Goal: Task Accomplishment & Management: Use online tool/utility

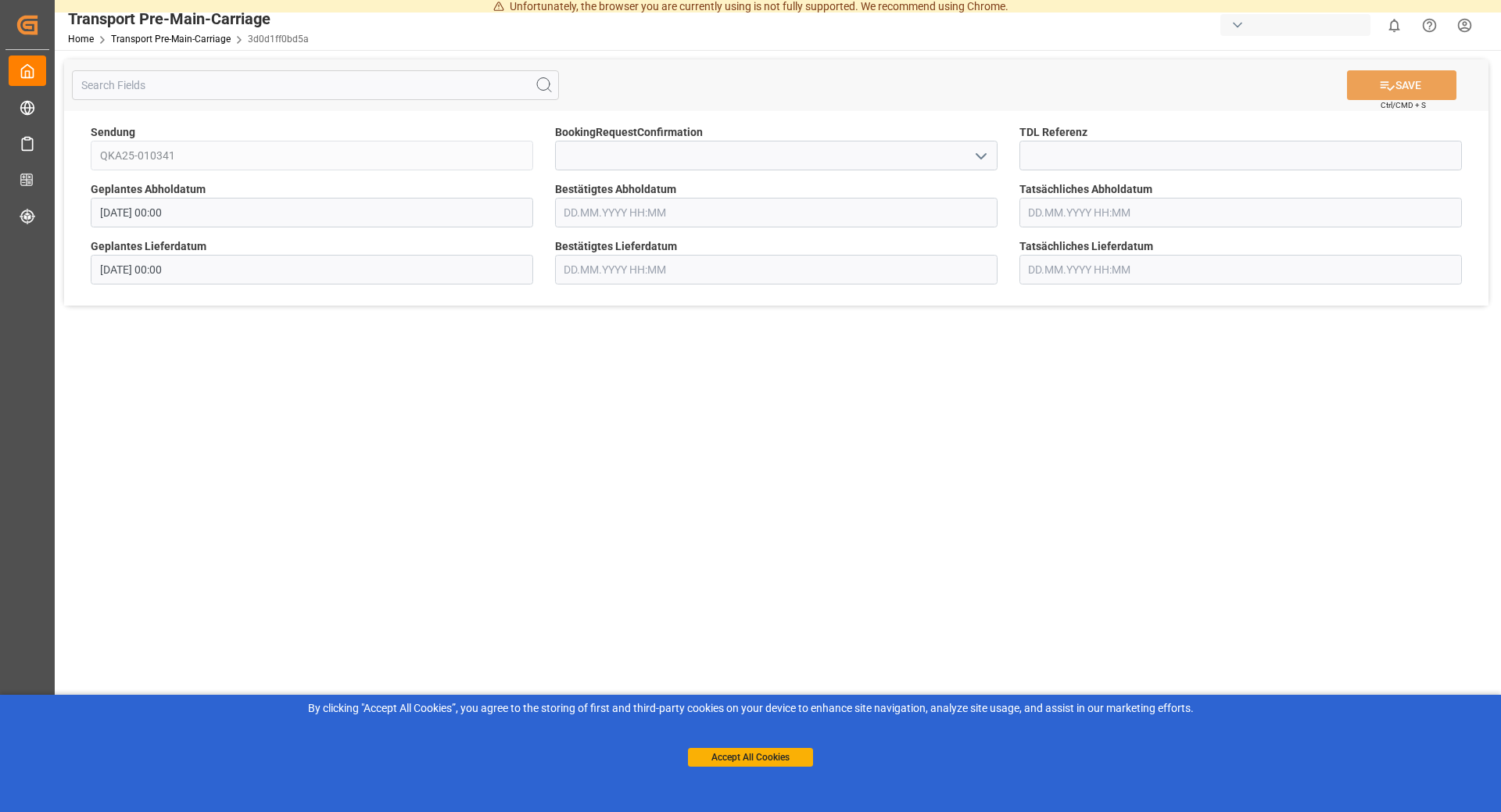
click at [657, 205] on input "text" at bounding box center [776, 213] width 443 height 30
click at [603, 366] on span "16" at bounding box center [606, 368] width 10 height 11
type input "[DATE] 00:00"
click at [1245, 530] on main "SAVE Ctrl/CMD + S Sendung QKA25-010341 BookingRequestConfirmation TDL Referenz …" at bounding box center [776, 427] width 1444 height 754
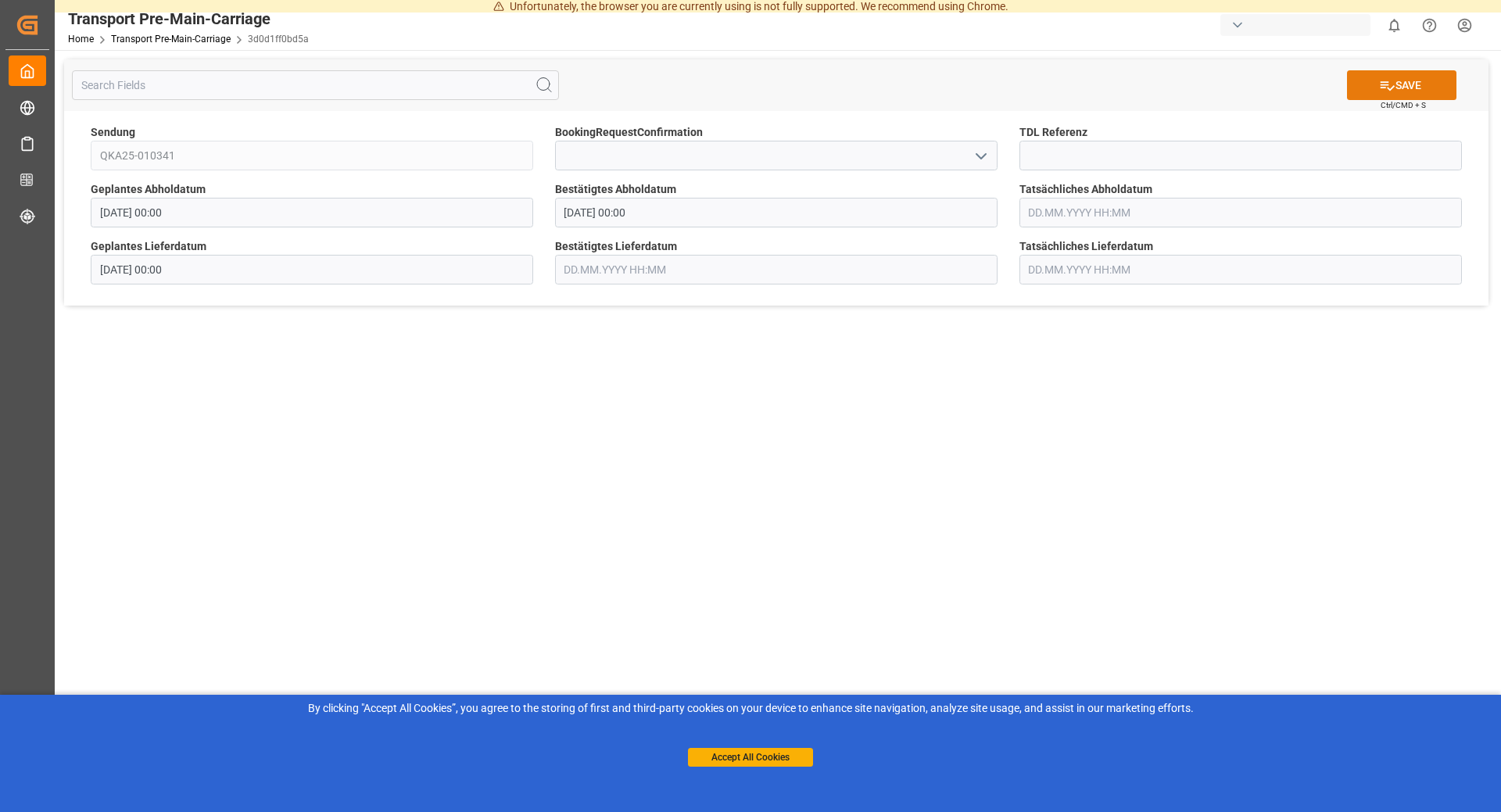
click at [1405, 84] on button "SAVE" at bounding box center [1402, 86] width 110 height 30
click at [718, 218] on input "text" at bounding box center [776, 213] width 443 height 30
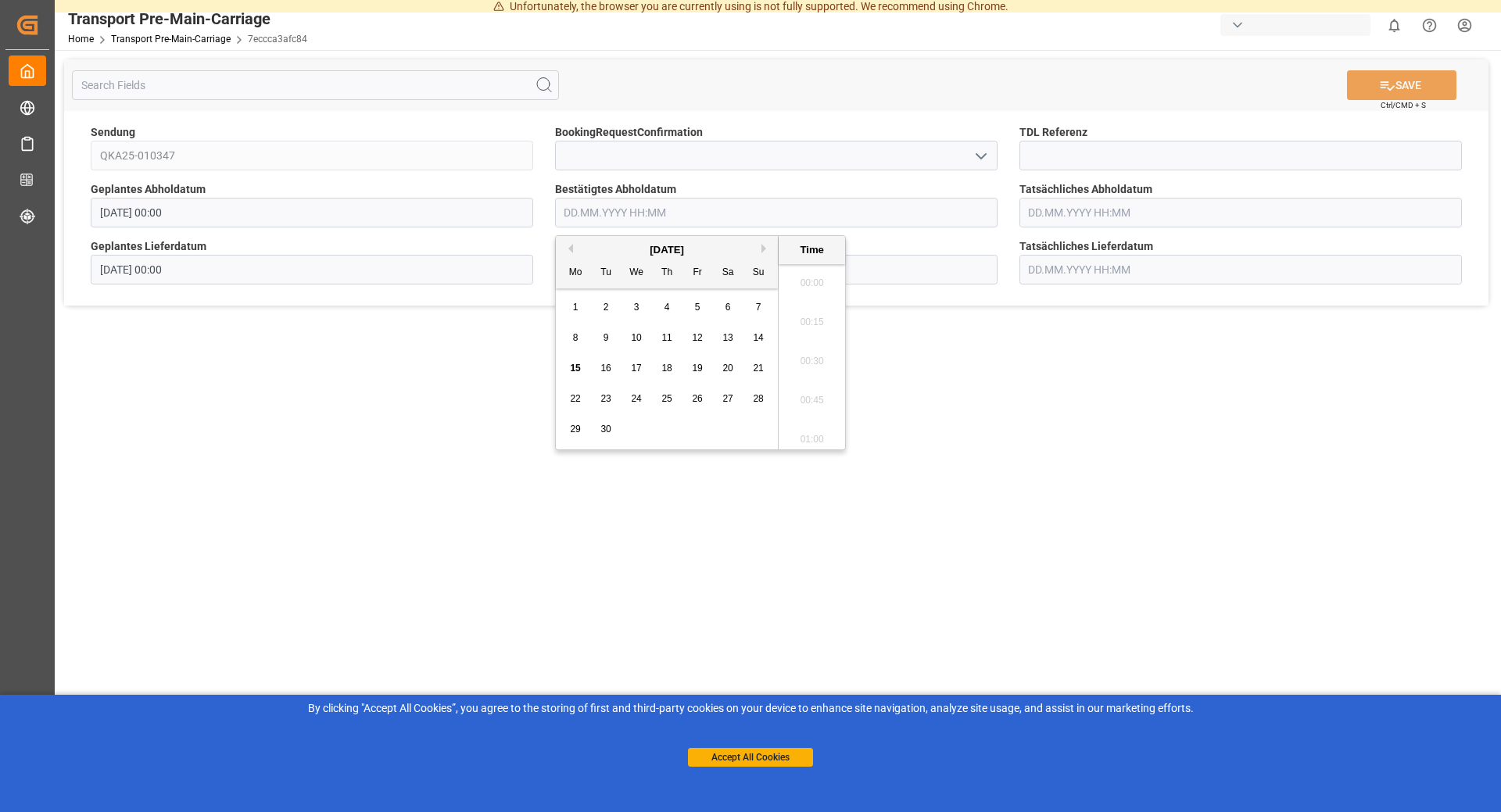
scroll to position [2194, 0]
click at [611, 371] on span "16" at bounding box center [606, 368] width 10 height 11
click at [632, 373] on span "17" at bounding box center [636, 368] width 10 height 11
type input "[DATE] 00:00"
click at [1409, 83] on button "SAVE" at bounding box center [1402, 86] width 110 height 30
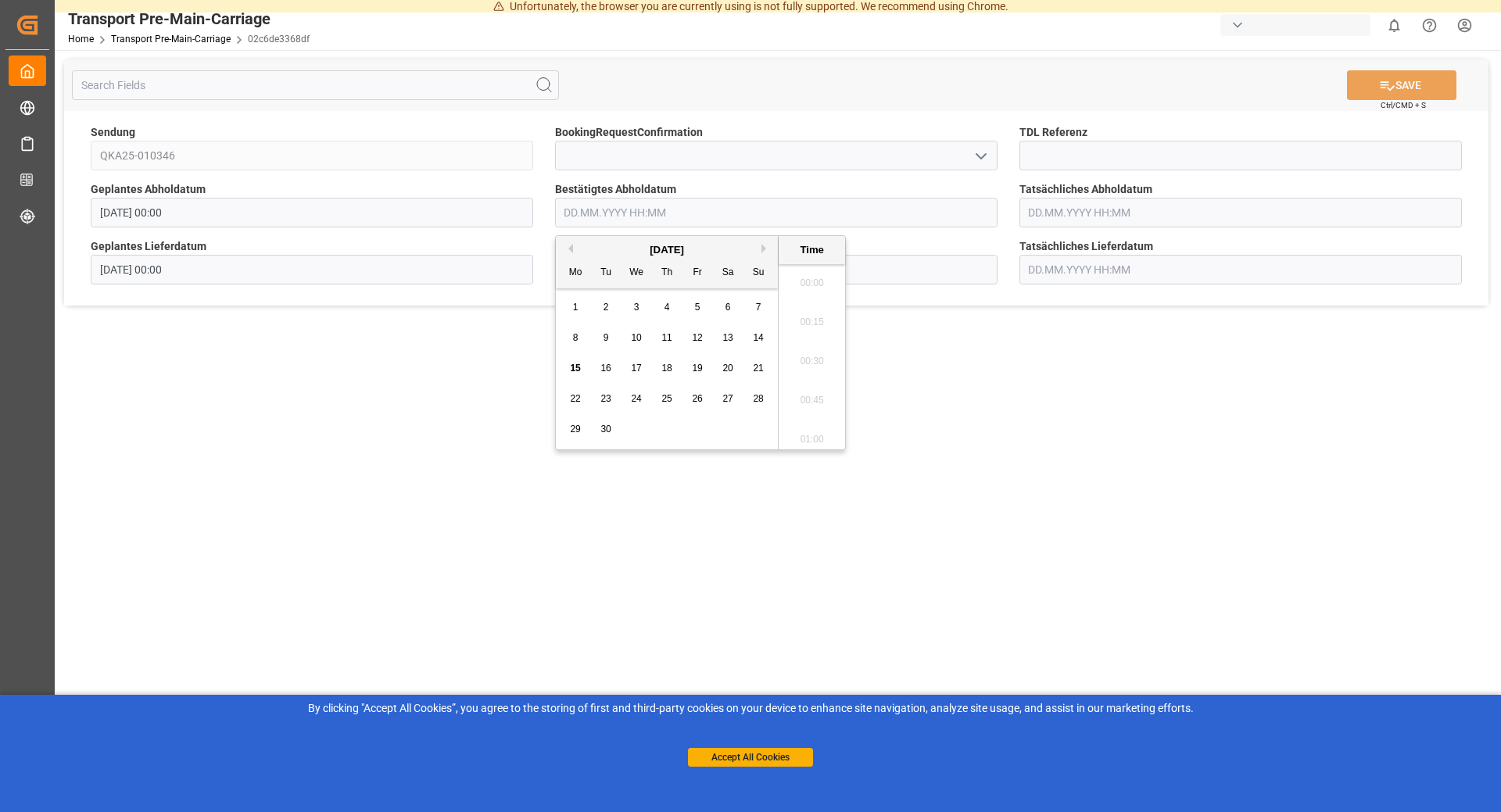
click at [705, 220] on input "text" at bounding box center [776, 213] width 443 height 30
click at [640, 368] on span "17" at bounding box center [636, 368] width 10 height 11
type input "[DATE] 00:00"
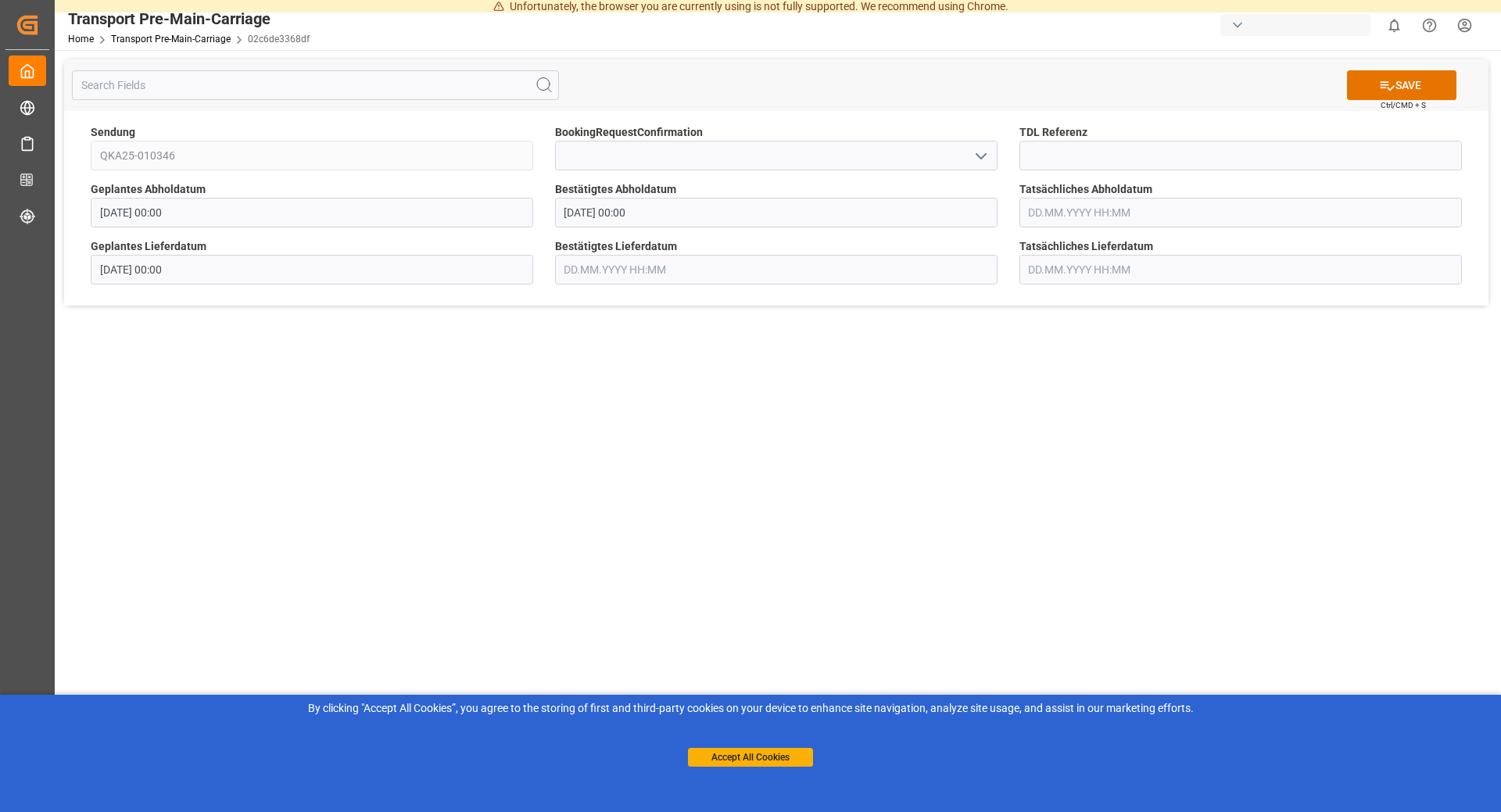
drag, startPoint x: 1132, startPoint y: 433, endPoint x: 1211, endPoint y: 294, distance: 159.9
click at [1127, 416] on main "SAVE Ctrl/CMD + S Sendung QKA25-010346 BookingRequestConfirmation TDL Referenz …" at bounding box center [776, 427] width 1444 height 754
click at [1435, 84] on button "SAVE" at bounding box center [1402, 86] width 110 height 30
